Goal: Navigation & Orientation: Find specific page/section

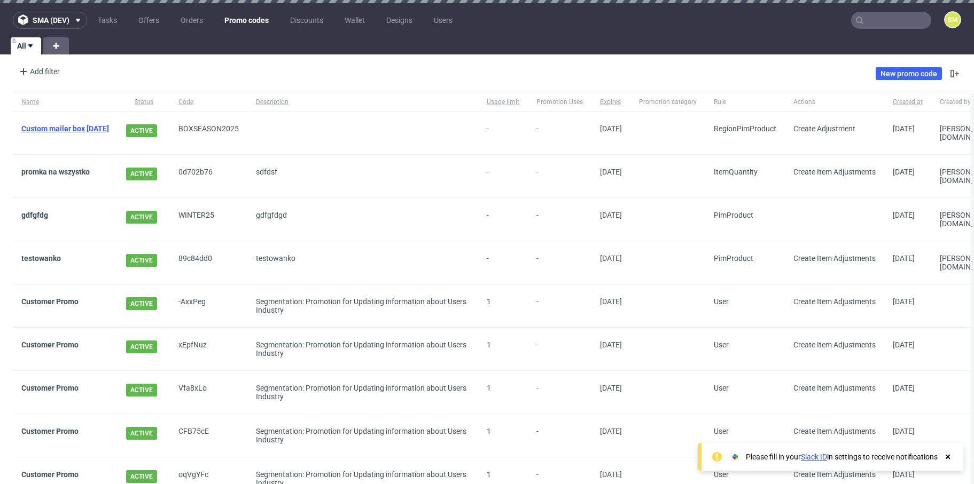
click at [108, 129] on link "Custom mailer box [DATE]" at bounding box center [65, 128] width 88 height 9
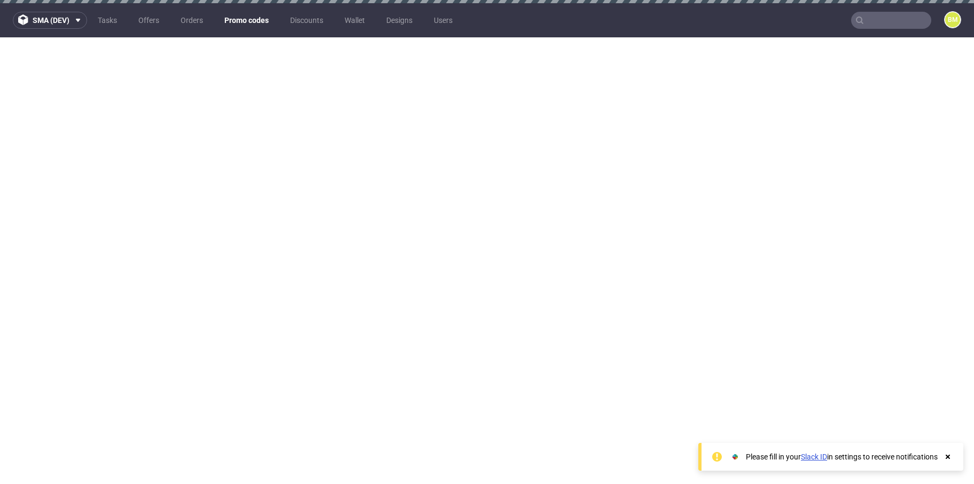
click at [777, 28] on nav "sma (dev) Tasks Offers Orders Promo codes Discounts Wallet Designs Users BM" at bounding box center [487, 20] width 974 height 34
